Goal: Task Accomplishment & Management: Manage account settings

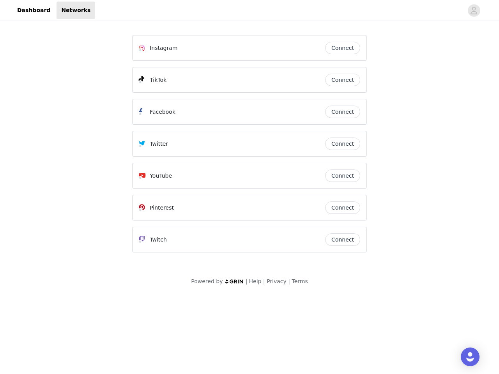
click at [250, 147] on div "Twitter" at bounding box center [232, 143] width 186 height 9
click at [250, 11] on div at bounding box center [279, 11] width 368 height 18
click at [474, 11] on icon "avatar" at bounding box center [473, 10] width 7 height 12
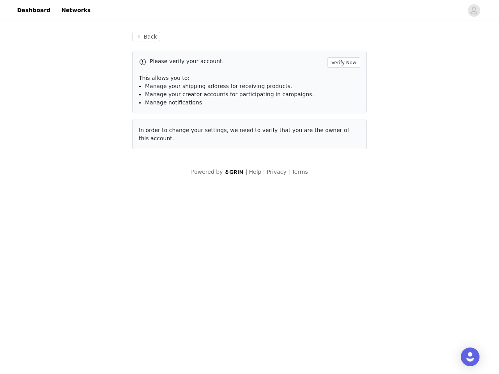
click at [343, 48] on div "Back Please verify your account. Verify Now This allows you to: Manage your shi…" at bounding box center [249, 91] width 253 height 136
click at [343, 80] on p "This allows you to:" at bounding box center [249, 78] width 221 height 8
click at [343, 112] on div "Please verify your account. Verify Now This allows you to: Manage your shipping…" at bounding box center [249, 82] width 235 height 63
click at [343, 144] on div "Back Please verify your account. Verify Now This allows you to: Manage your shi…" at bounding box center [249, 91] width 253 height 136
click at [343, 176] on div "Powered by | Help | Privacy | Terms" at bounding box center [249, 177] width 499 height 18
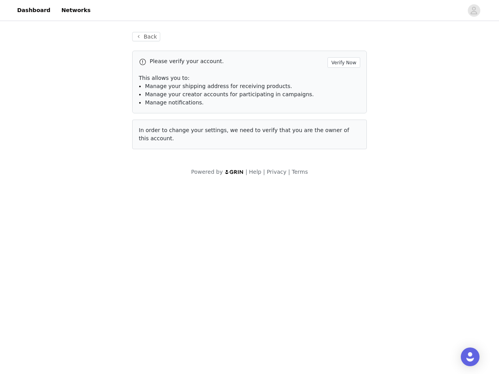
click at [343, 208] on body "Dashboard Networks Back Please verify your account. Verify Now This allows you …" at bounding box center [249, 187] width 499 height 374
